Goal: Task Accomplishment & Management: Use online tool/utility

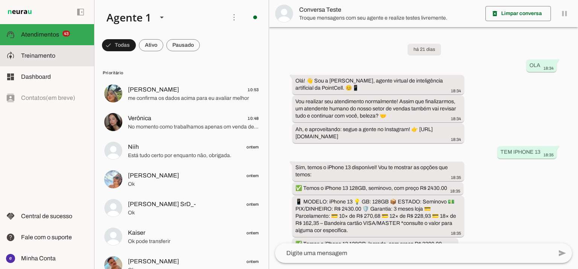
click at [48, 58] on span "Treinamento" at bounding box center [38, 55] width 34 height 6
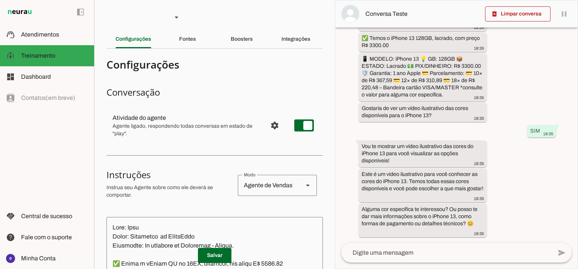
scroll to position [242, 0]
click at [250, 40] on div "Boosters" at bounding box center [242, 39] width 22 height 18
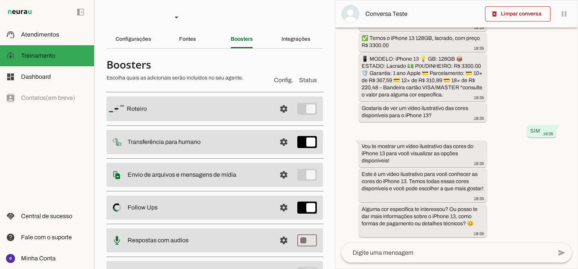
scroll to position [41, 0]
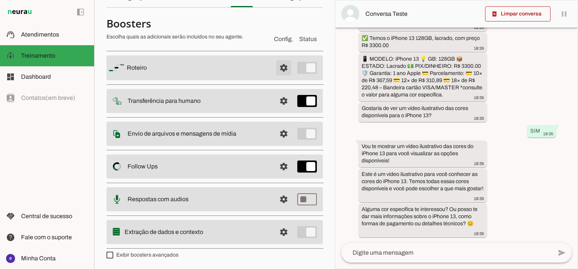
click at [280, 66] on span at bounding box center [284, 68] width 18 height 18
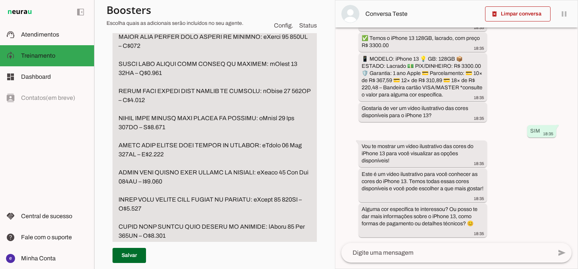
scroll to position [1848, 0]
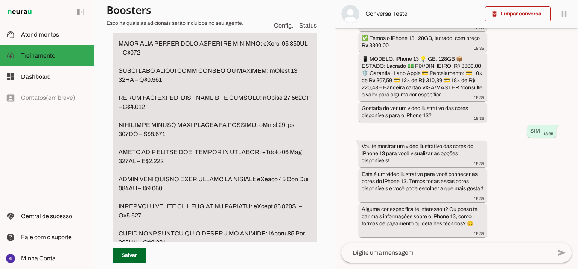
click at [151, 83] on textarea "Passo 5" at bounding box center [215, 233] width 204 height 1581
click at [154, 105] on textarea "Passo 5" at bounding box center [215, 233] width 204 height 1581
click at [151, 79] on textarea "Passo 5" at bounding box center [215, 233] width 204 height 1581
drag, startPoint x: 167, startPoint y: 102, endPoint x: 117, endPoint y: 71, distance: 59.0
click at [117, 71] on textarea "Passo 5" at bounding box center [215, 233] width 204 height 1581
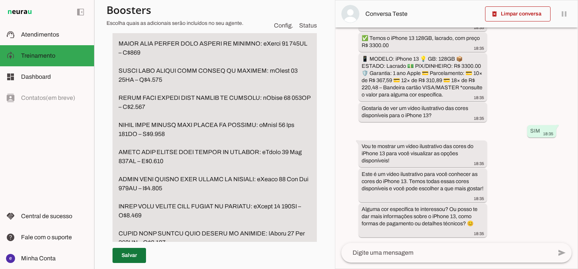
type textarea "LOREMIP Dolorsit am consec adi elitse d eiusm te incidid ➡️ Utlabore: “Etdolor …"
type md-filled-text-field "LOREMIP Dolorsit am consec adi elitse d eiusm te incidid ➡️ Utlabore: “Etdolor …"
click at [127, 247] on span at bounding box center [130, 255] width 34 height 18
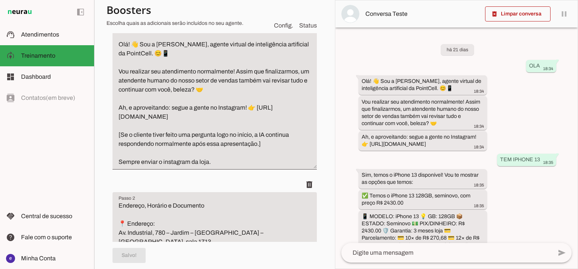
scroll to position [0, 0]
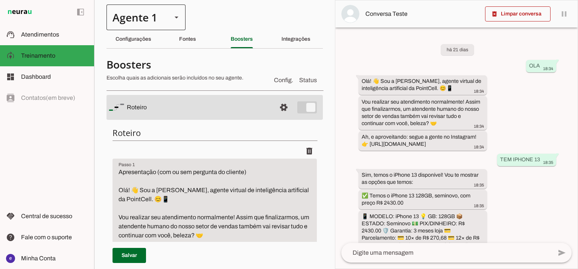
click at [169, 15] on div at bounding box center [177, 18] width 18 height 26
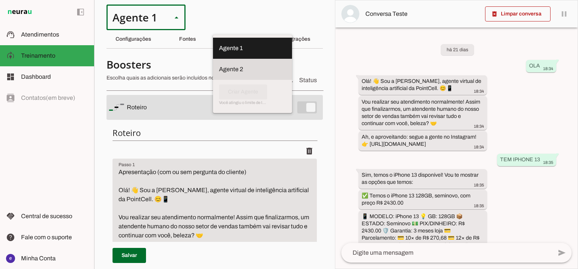
click at [219, 65] on slot at bounding box center [252, 69] width 67 height 9
type md-outlined-select "RuOCWl5a1vBOMK8Vzn98"
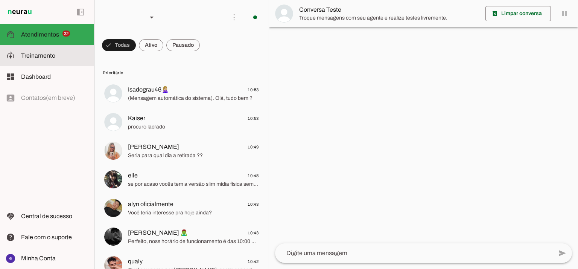
click at [46, 52] on span "Treinamento" at bounding box center [38, 55] width 34 height 6
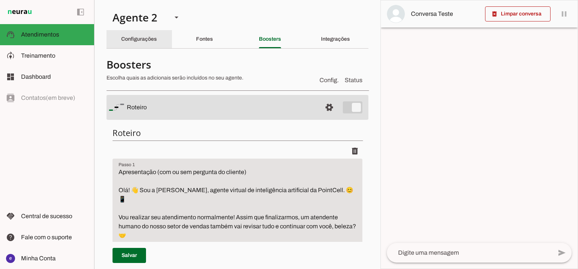
type textarea "Lore: Ipsu Dolor: Sitametco ad eLitsed Doeiusmod: Te incididu ut Laboreetd - Ma…"
type textarea "Apresentação (com ou sem pergunta do cliente) Olá! 👋 [PERSON_NAME] a [PERSON_NA…"
type textarea "📌 LOREMIPS DO SITAMET (CONSECTETU) Adipis eli s doeiusm temporinc utl et dolore…"
type textarea "🧾Garantia e Nota Fiscal 📱 iPhones Lacrados: 🛡️ 1 ano de garantia pela Apple 📱 i…"
type textarea "LOREMIP Dolorsit am consec adi elitse d eiusm te incidid ➡️ Utlabore: “Etdolor …"
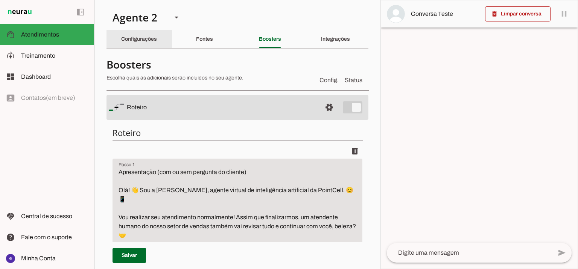
type textarea "Pedido de Fotos ou Vídeos do Aparelho Se o cliente pedir fotos ou vídeos do apa…"
type textarea "💳 Formas de Pagamento Aceitas 📌 Formas de pagamento que trabalhamos na iYellow:…"
type textarea "🧢 Loremipsu dolor Sitametcon (Adipisc, Elitsedd, Eiusmodtem in Utlabo) 📌 Etdolo…"
type textarea "🔔 Solicitação de Informação sobre Saúde da Bateria – iPhones Seminovos 🔹 Quando…"
type textarea "🎨 Perguntas sobre Cores de iPhone 📌 Sempre que o cliente perguntar se há determ…"
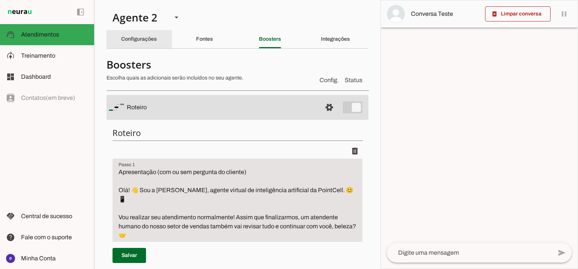
type textarea "Dúvidas sobre originalidade ou peças trocadas Gatilho de exemplo : Sempre que o…"
type textarea "Faça as contas para o cliente caso ele queira dar um valor de entrada e simule …"
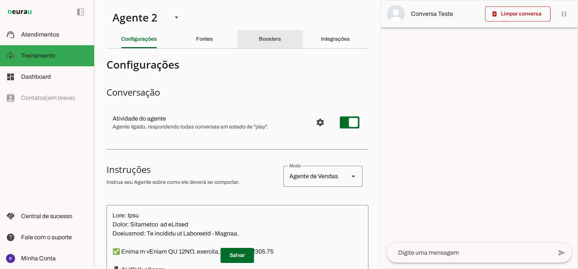
click at [271, 46] on div "Boosters" at bounding box center [270, 39] width 22 height 18
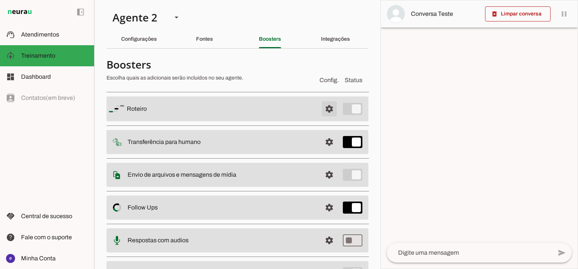
click at [322, 106] on span at bounding box center [329, 109] width 18 height 18
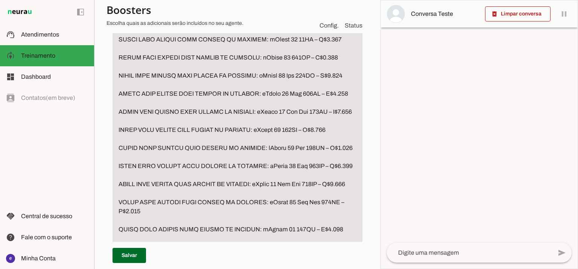
scroll to position [1757, 0]
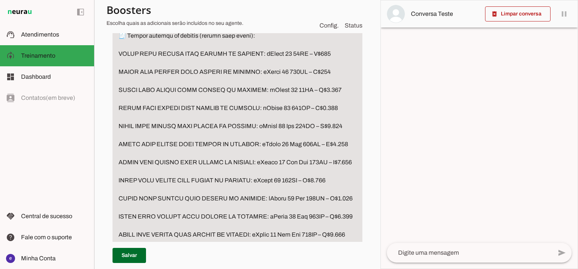
drag, startPoint x: 342, startPoint y: 99, endPoint x: 116, endPoint y: 76, distance: 227.4
click at [116, 76] on textarea "Passo 5" at bounding box center [238, 198] width 250 height 1383
type textarea "LOREMIP Dolorsit am consec adi elitse d eiusm te incidid ➡️ Utlabore: “Etdolor …"
type md-filled-text-field "LOREMIP Dolorsit am consec adi elitse d eiusm te incidid ➡️ Utlabore: “Etdolor …"
click at [133, 254] on span at bounding box center [130, 255] width 34 height 18
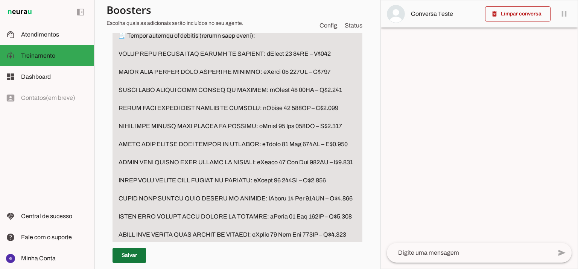
type textarea "LOREMIP Dolorsit am consec adi elitse d eiusm te incidid ➡️ Utlabore: “Etdolor …"
